Goal: Task Accomplishment & Management: Manage account settings

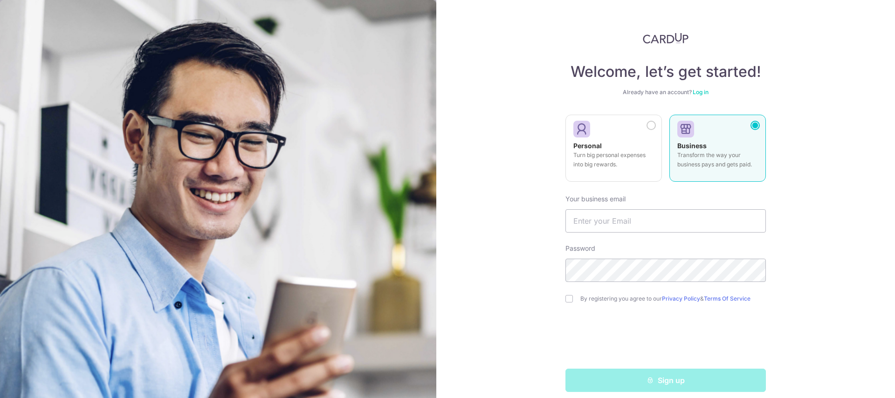
scroll to position [9, 0]
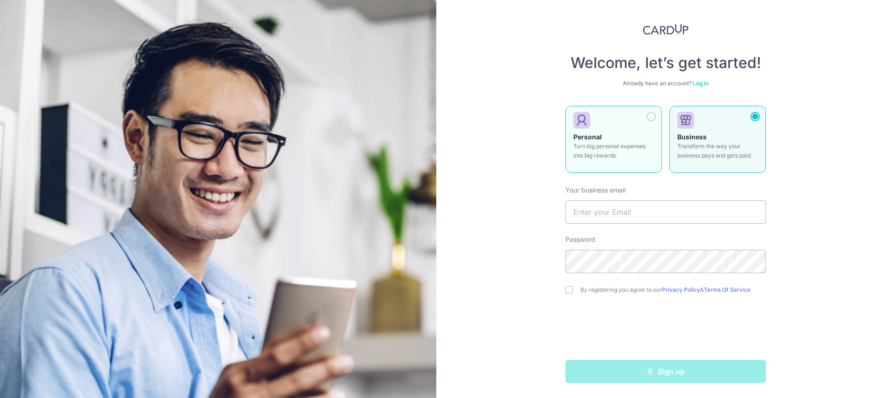
click at [642, 119] on div at bounding box center [610, 121] width 73 height 14
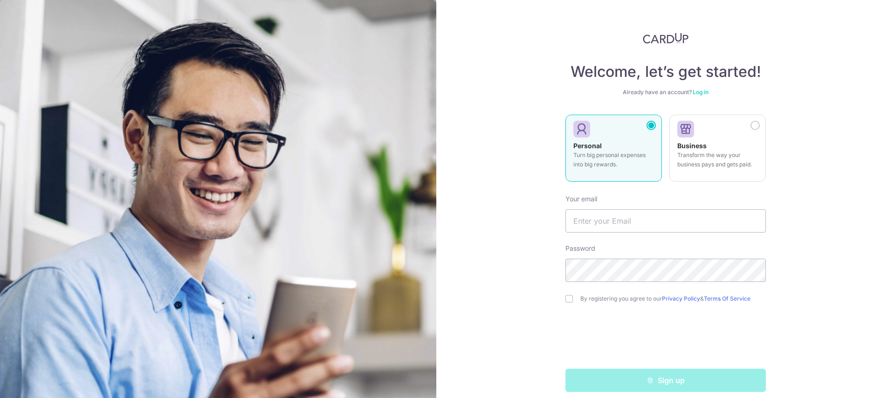
scroll to position [9, 0]
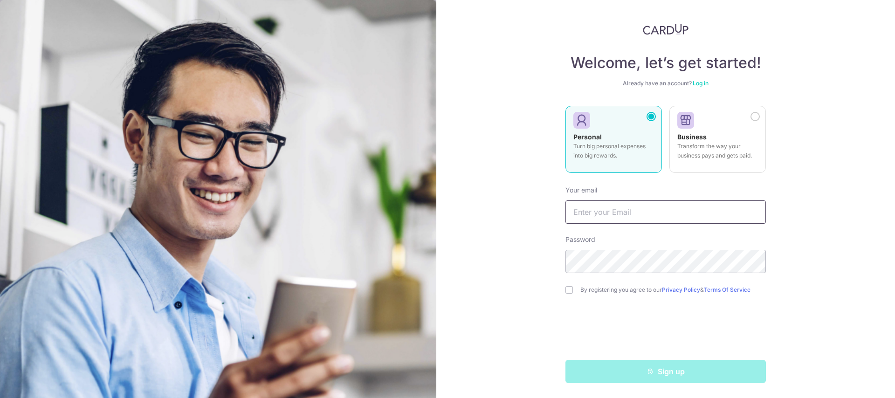
click at [628, 216] on input "text" at bounding box center [666, 211] width 200 height 23
type input "[EMAIL_ADDRESS][DOMAIN_NAME]"
click at [566, 291] on input "checkbox" at bounding box center [569, 289] width 7 height 7
checkbox input "true"
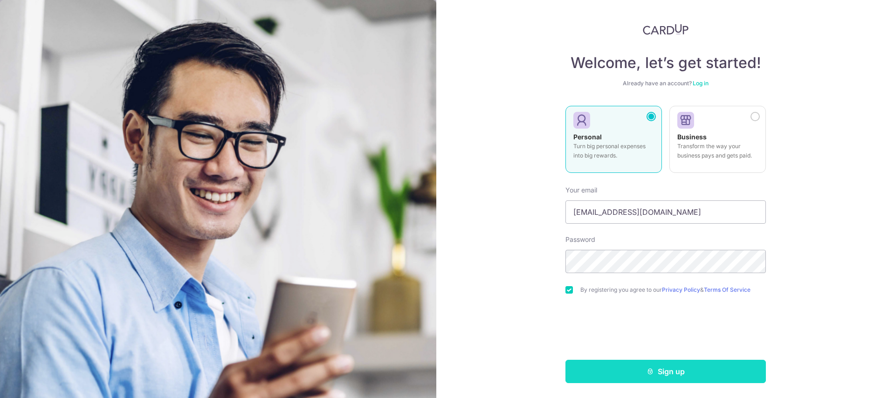
click at [620, 368] on button "Sign up" at bounding box center [666, 371] width 200 height 23
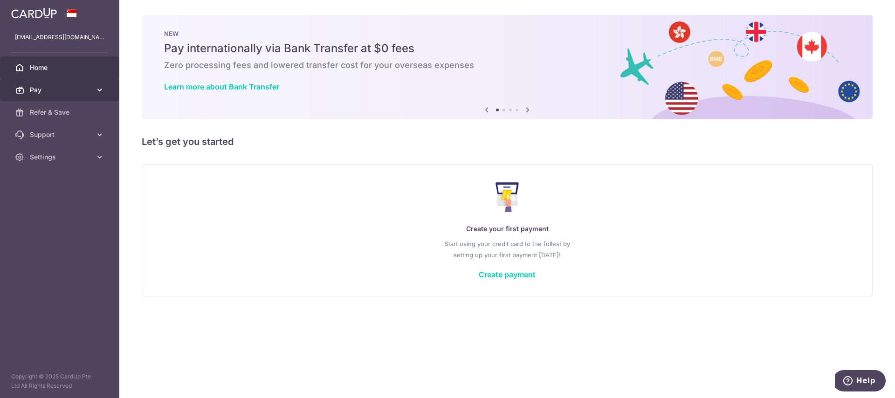
click at [57, 95] on link "Pay" at bounding box center [59, 90] width 119 height 22
click at [59, 94] on span "Pay" at bounding box center [61, 89] width 62 height 9
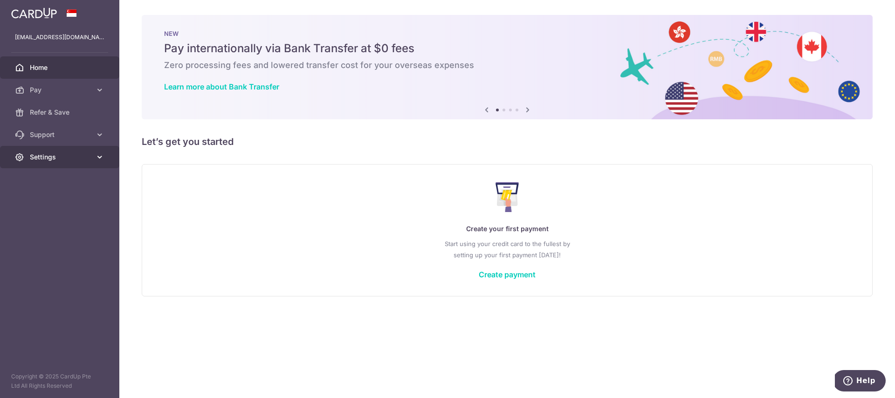
click at [69, 152] on span "Settings" at bounding box center [61, 156] width 62 height 9
click at [62, 182] on span "Account" at bounding box center [61, 179] width 62 height 9
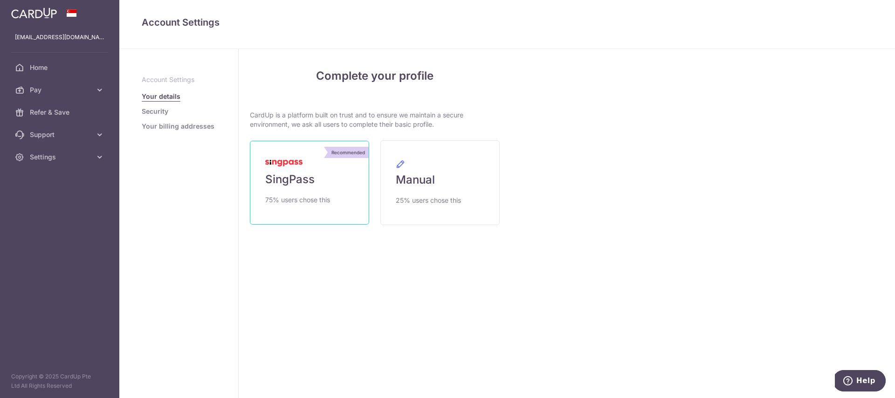
click at [335, 204] on link "Recommended SingPass 75% users chose this" at bounding box center [309, 183] width 119 height 84
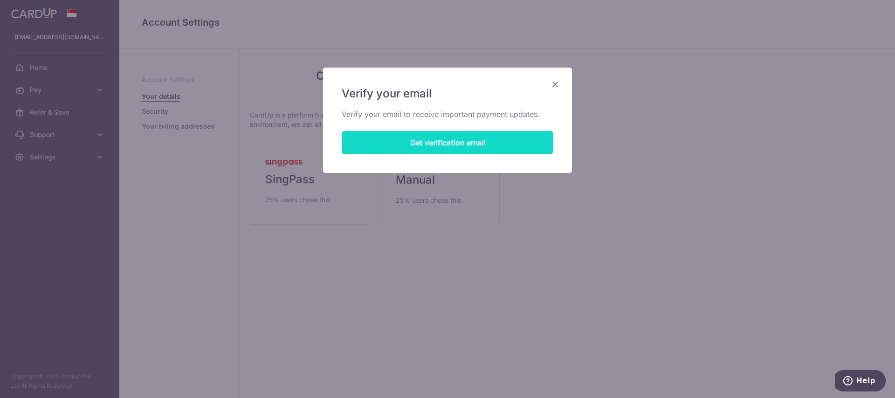
click at [403, 140] on button "Get verification email" at bounding box center [448, 142] width 212 height 23
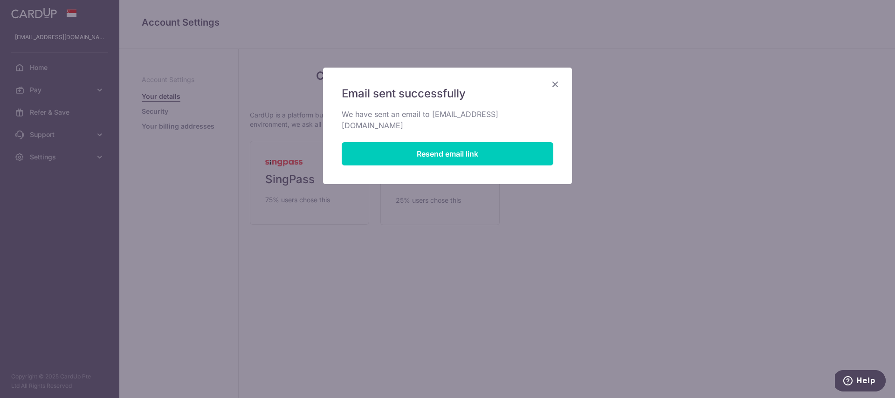
click at [554, 88] on icon "Close" at bounding box center [555, 84] width 11 height 12
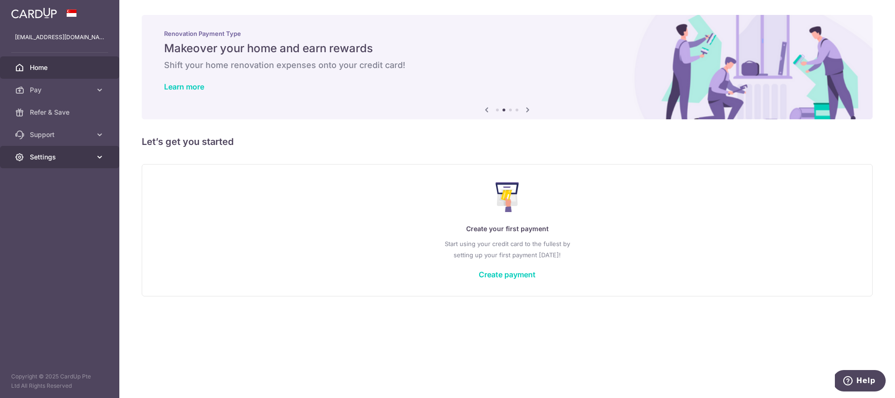
click at [72, 154] on span "Settings" at bounding box center [61, 156] width 62 height 9
click at [55, 175] on span "Account" at bounding box center [61, 179] width 62 height 9
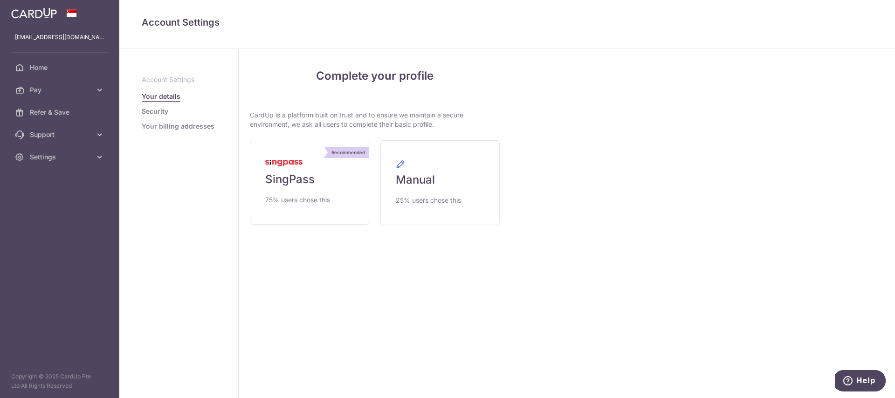
click at [161, 110] on link "Security" at bounding box center [155, 111] width 27 height 9
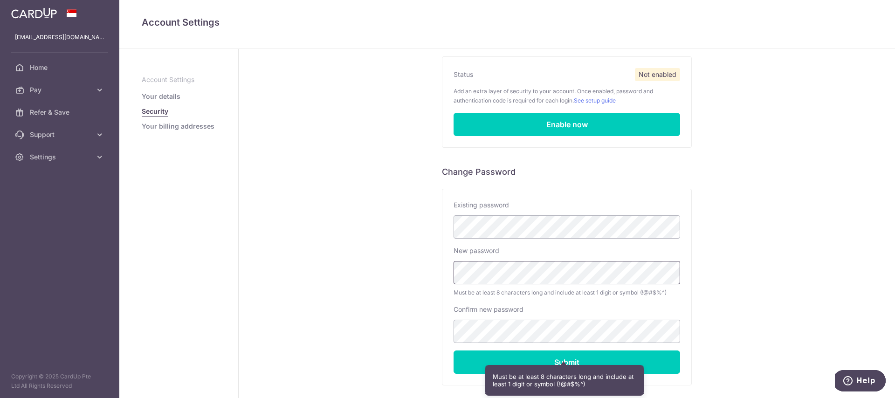
scroll to position [128, 0]
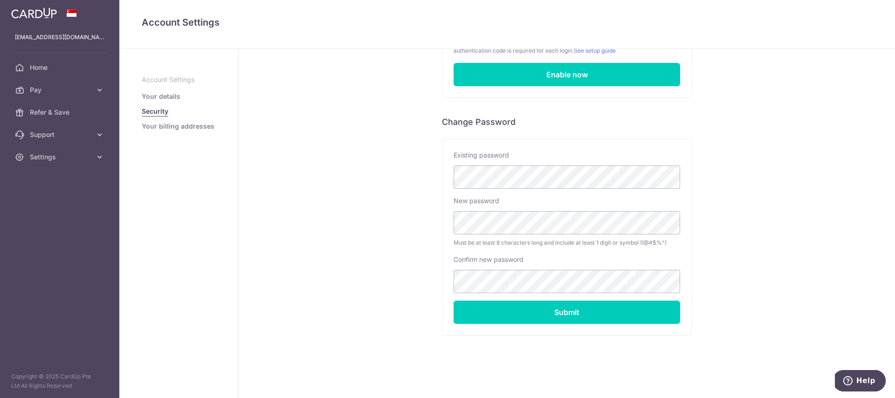
click at [764, 204] on div "Security Two-Factor Authentication Status Not enabled Add an extra layer of sec…" at bounding box center [567, 159] width 657 height 477
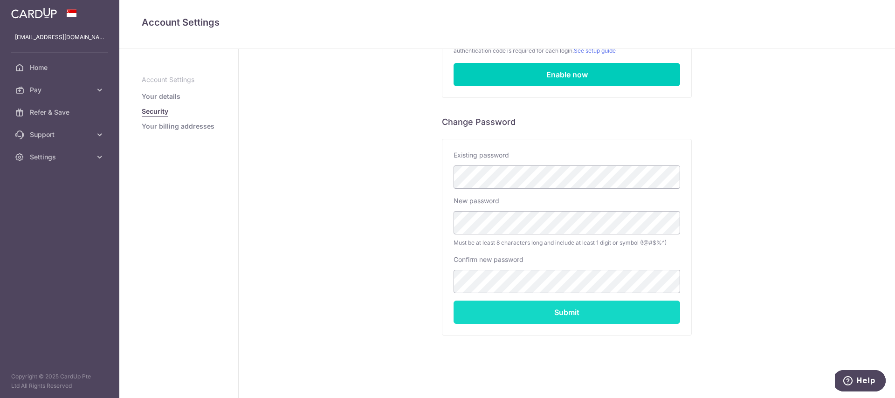
click at [565, 303] on input "Submit" at bounding box center [567, 312] width 227 height 23
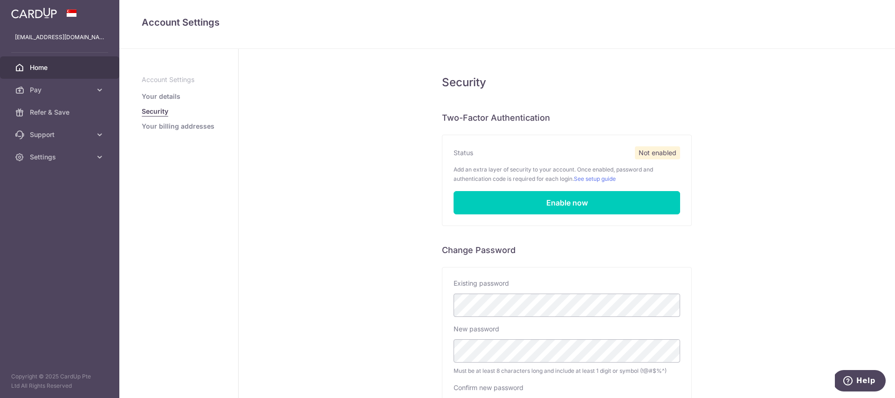
click at [60, 62] on link "Home" at bounding box center [59, 67] width 119 height 22
